Goal: Navigation & Orientation: Find specific page/section

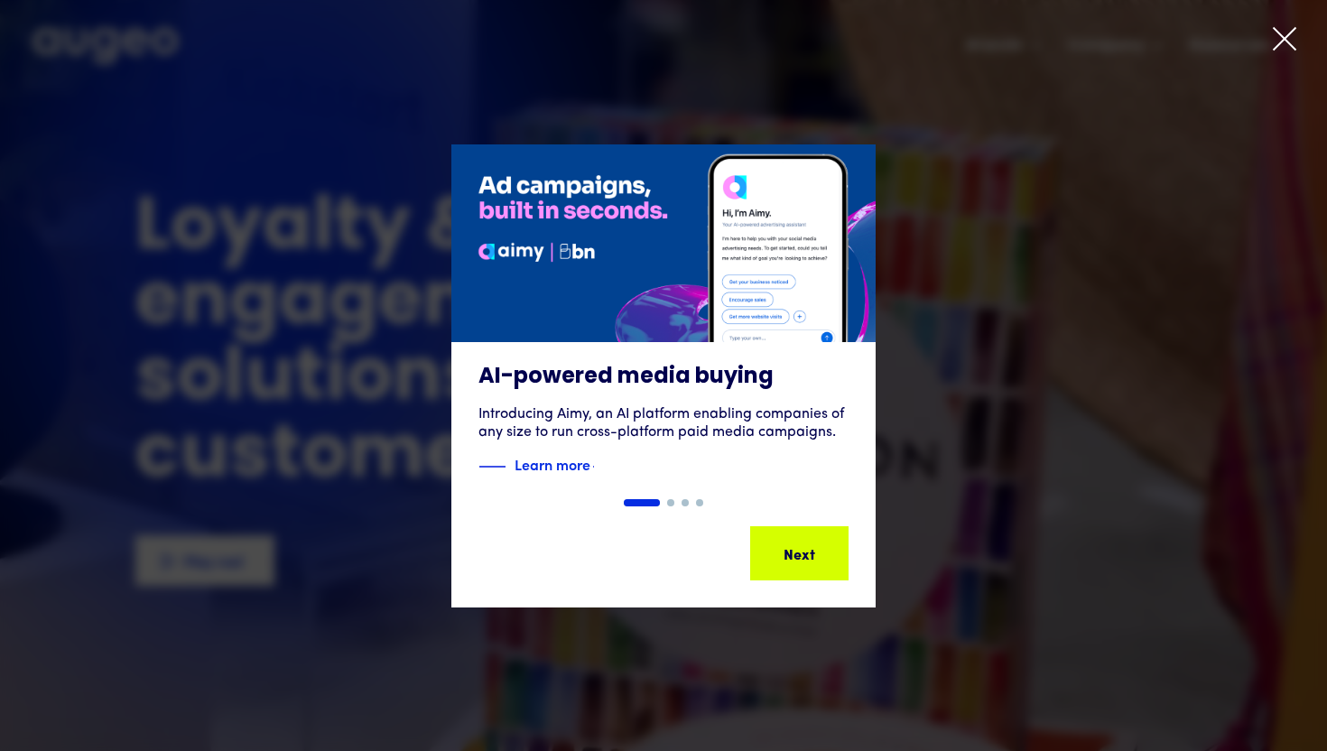
click at [1280, 41] on icon at bounding box center [1284, 38] width 27 height 27
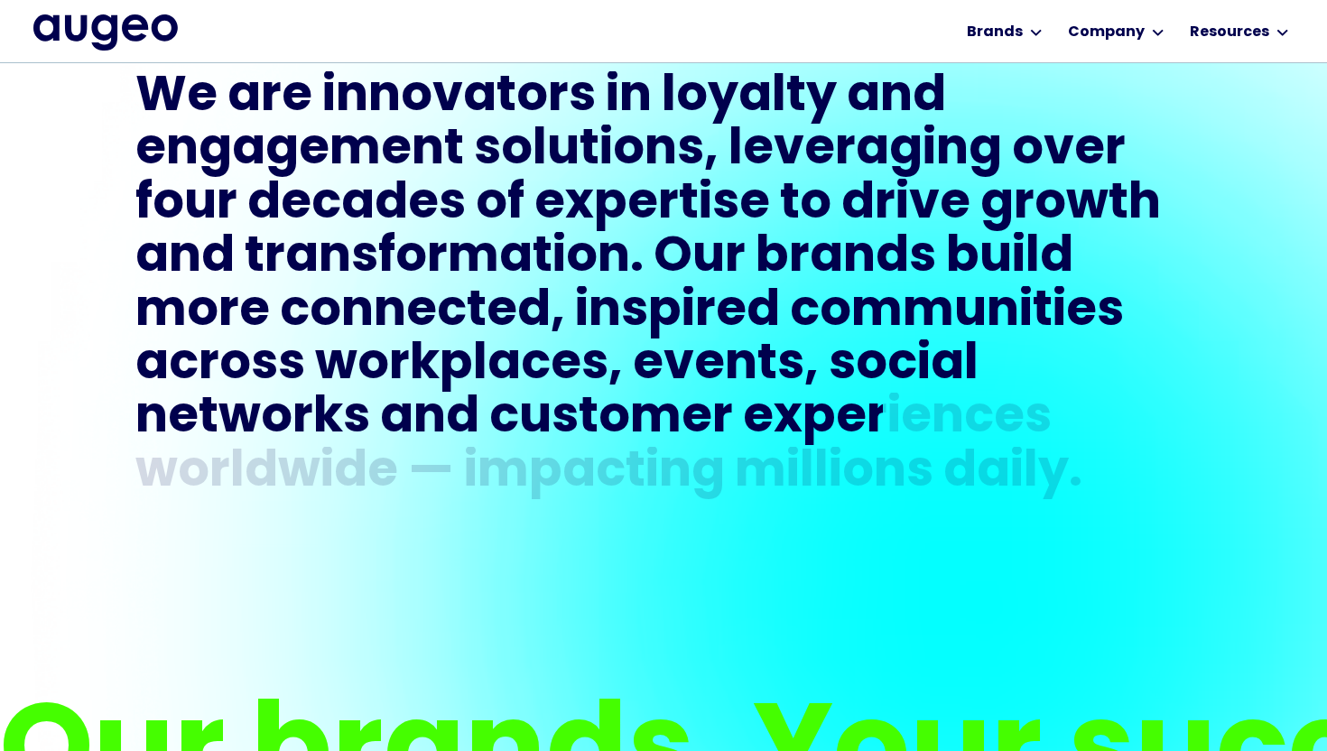
scroll to position [912, 0]
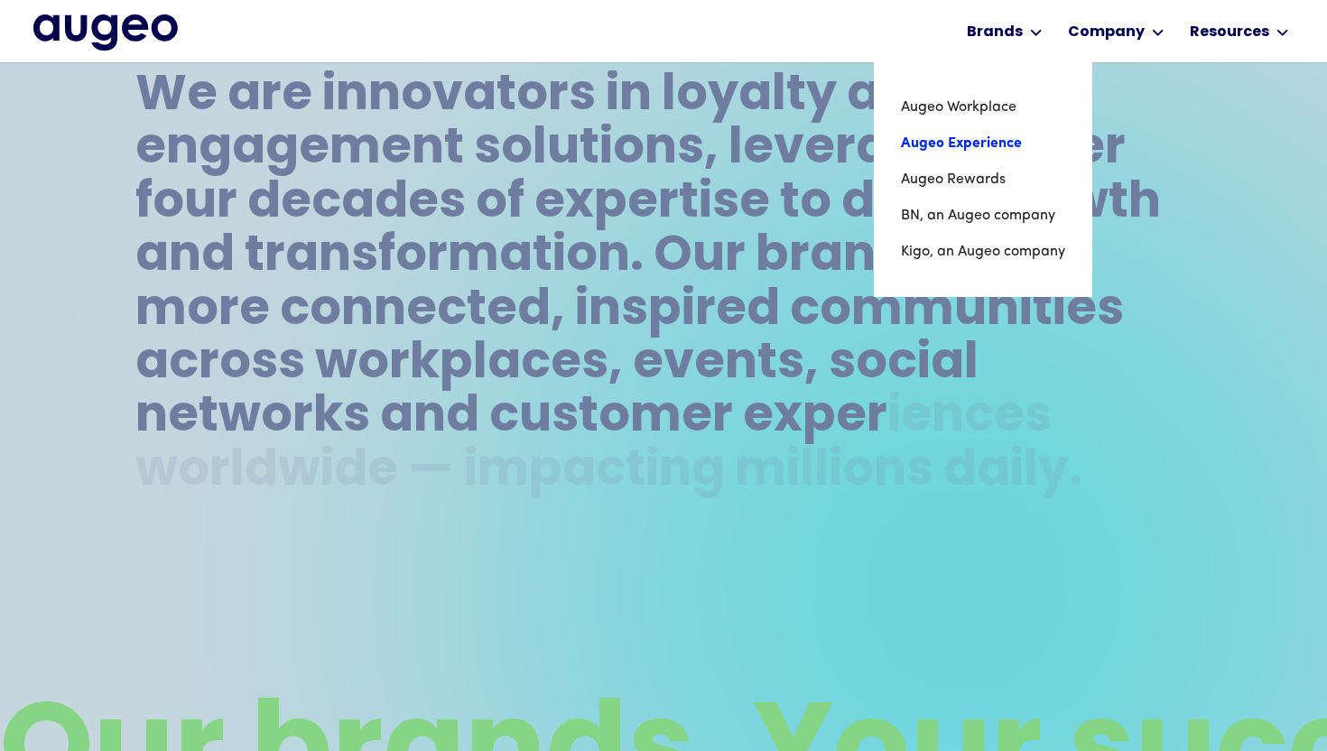
click at [978, 144] on link "Augeo Experience" at bounding box center [983, 144] width 164 height 36
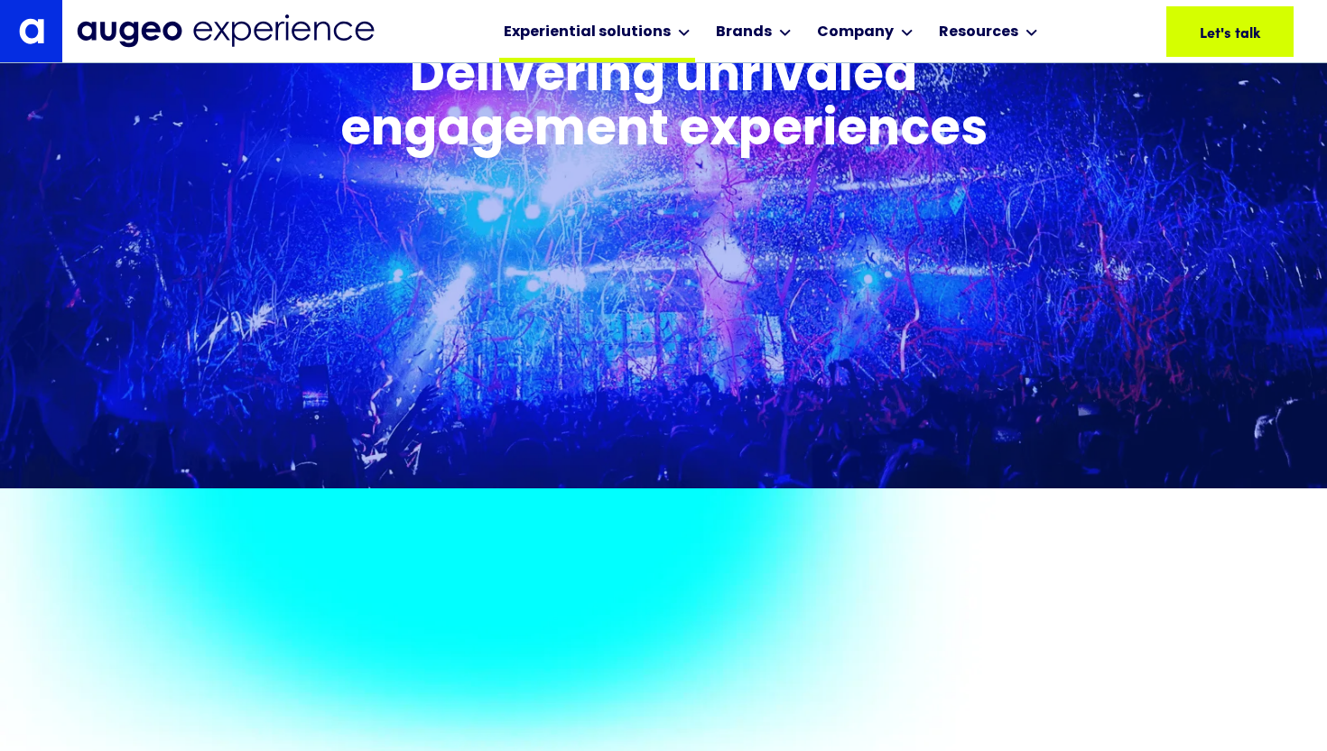
scroll to position [933, 0]
